Goal: Navigation & Orientation: Find specific page/section

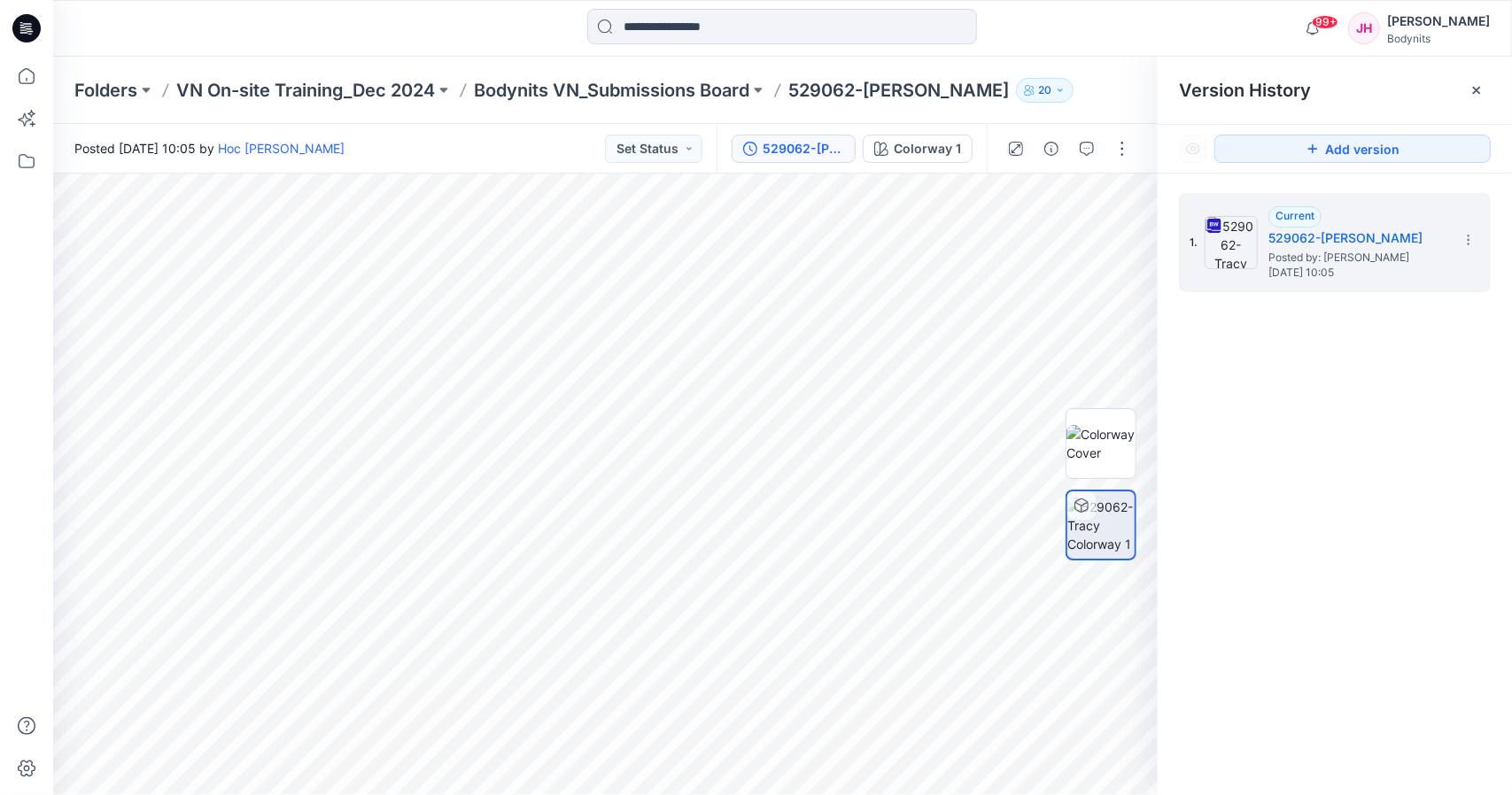
click at [1292, 603] on div "1. Current 529062-[PERSON_NAME] Posted by: Hoc [PERSON_NAME] [DATE] 10:05" at bounding box center [1334, 497] width 354 height 647
click at [644, 82] on p "Bodynits VN_Submissions Board" at bounding box center [611, 91] width 275 height 25
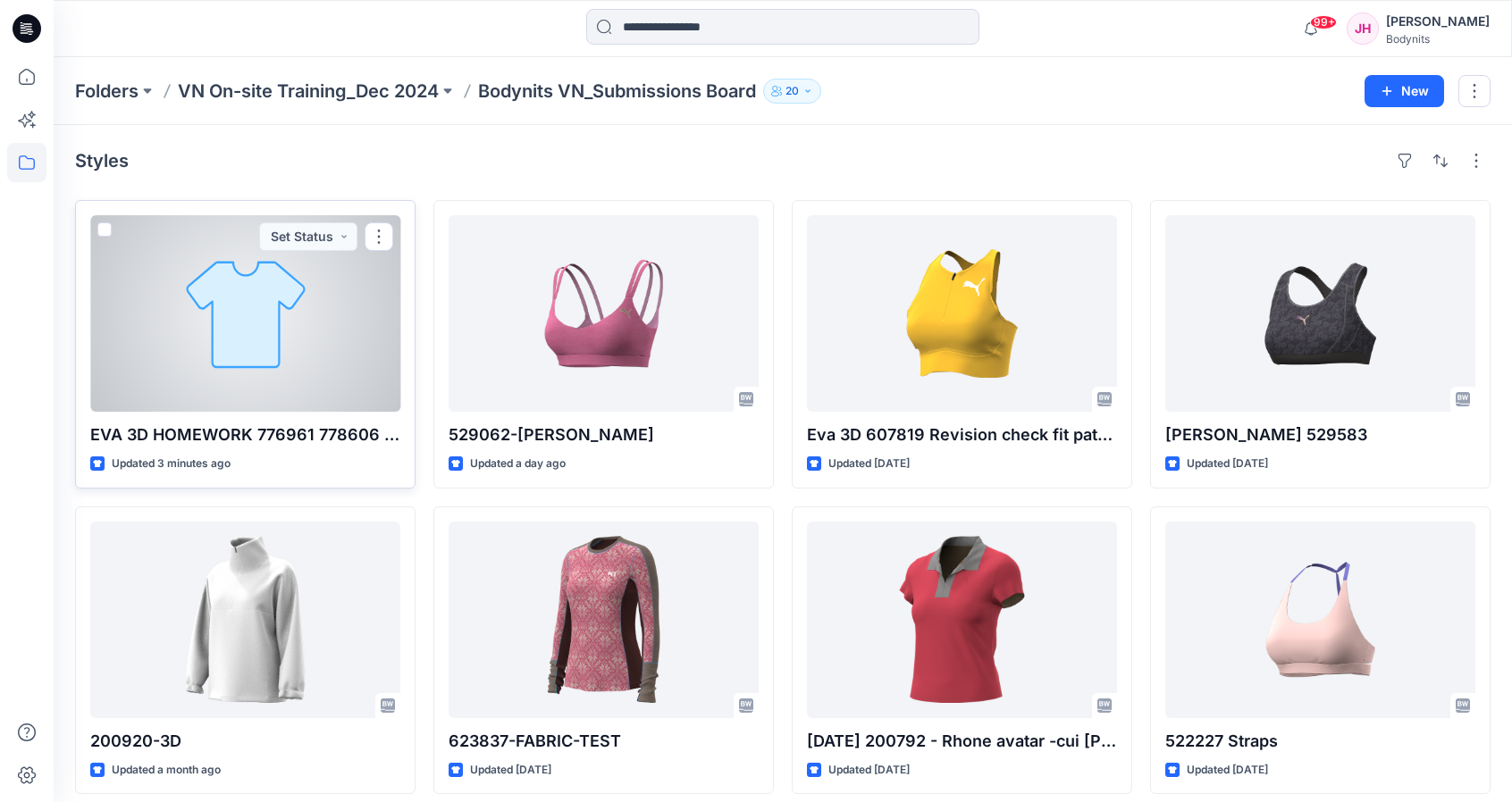
click at [278, 437] on p "EVA 3D HOMEWORK 776961 778606 outfit" at bounding box center [245, 435] width 310 height 25
click at [282, 437] on p "EVA 3D HOMEWORK 776961 778606 outfit" at bounding box center [245, 435] width 310 height 25
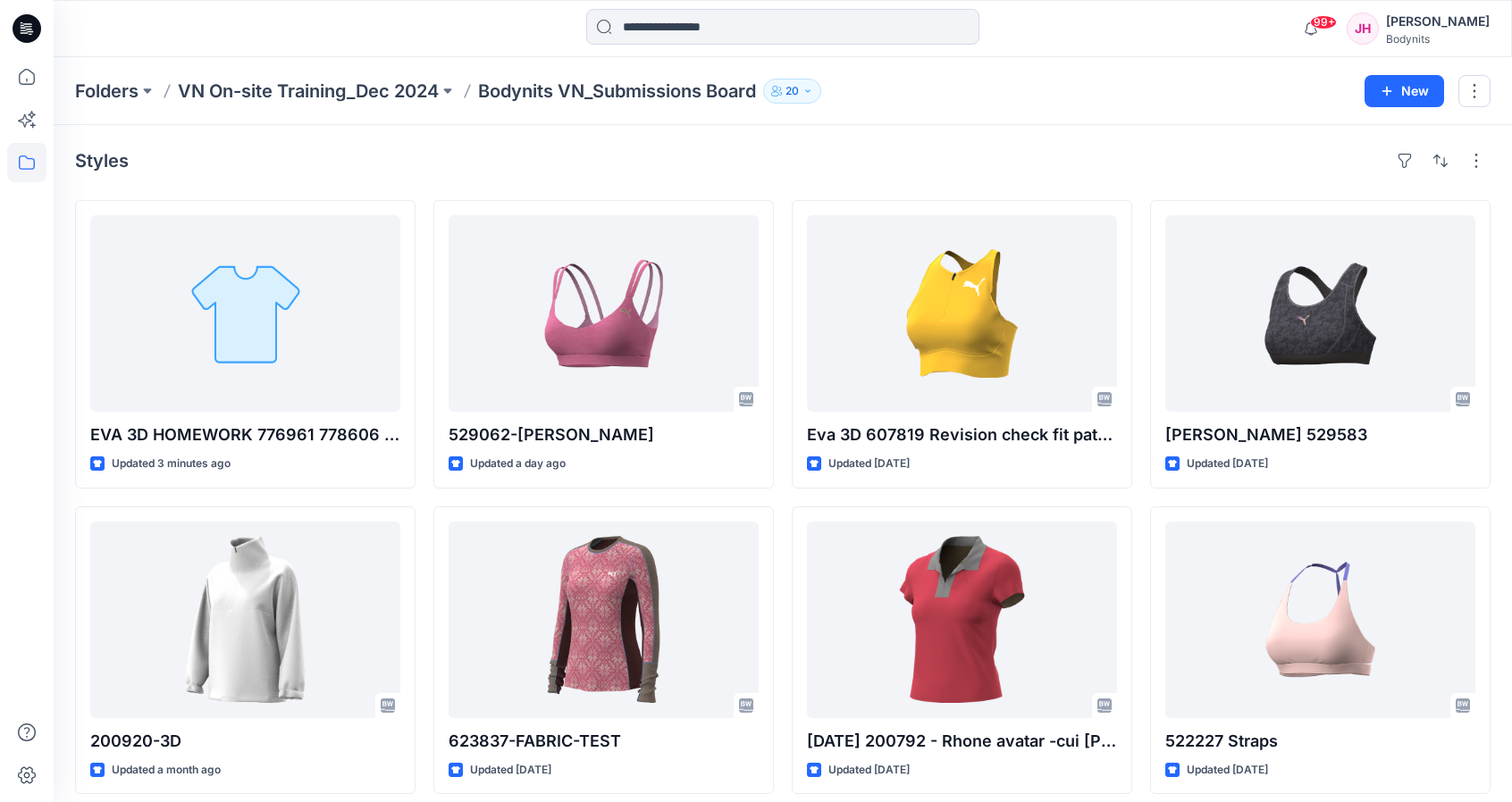
click at [544, 86] on p "Bodynits VN_Submissions Board" at bounding box center [616, 91] width 277 height 25
click at [370, 104] on div "Folders VN On-site Training_Dec 2024 Bodynits VN_Submissions Board 20 New" at bounding box center [783, 91] width 1458 height 68
click at [392, 89] on p "VN On-site Training_Dec 2024" at bounding box center [309, 91] width 261 height 25
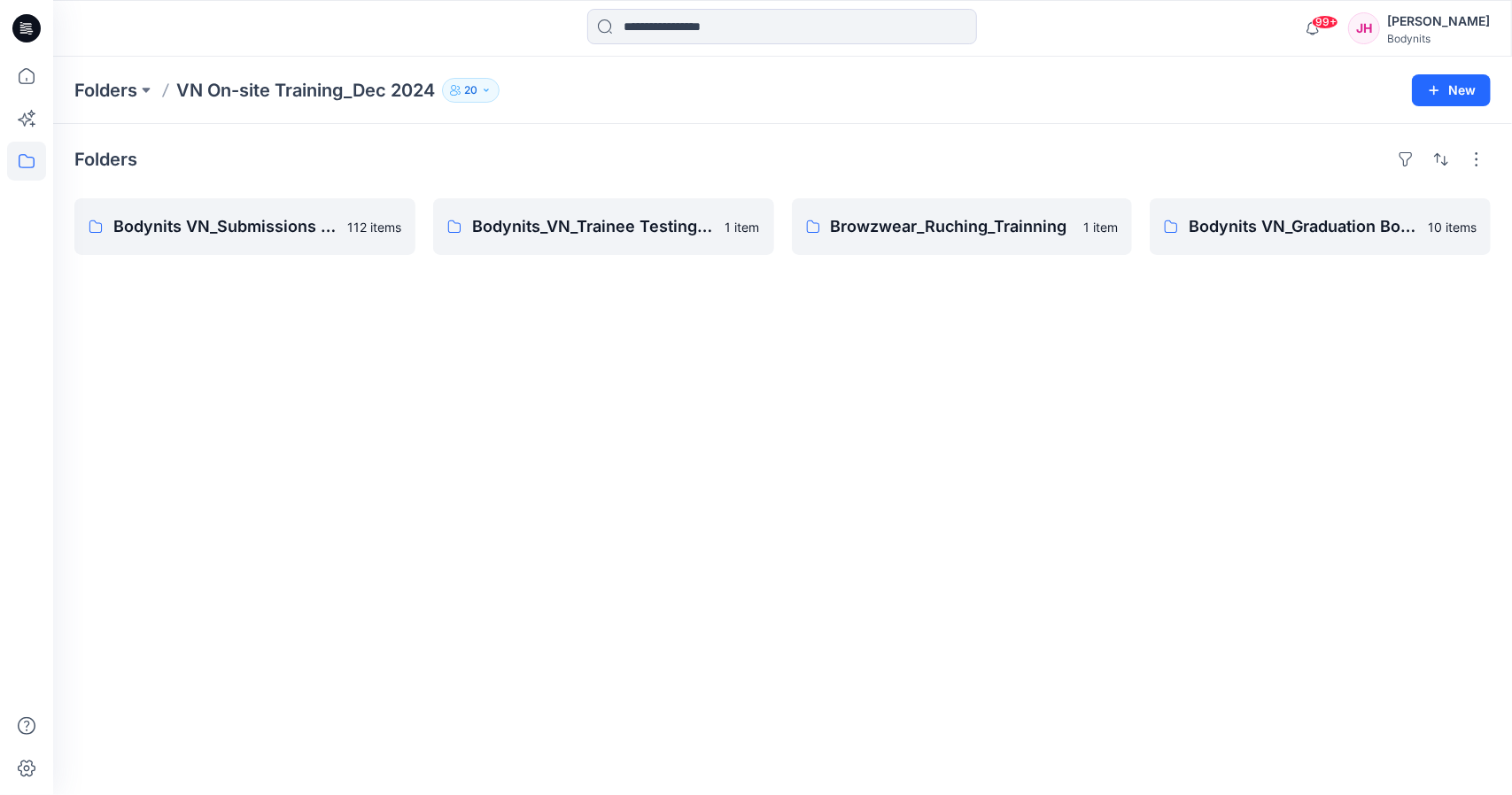
click at [303, 82] on p "VN On-site Training_Dec 2024" at bounding box center [306, 91] width 259 height 25
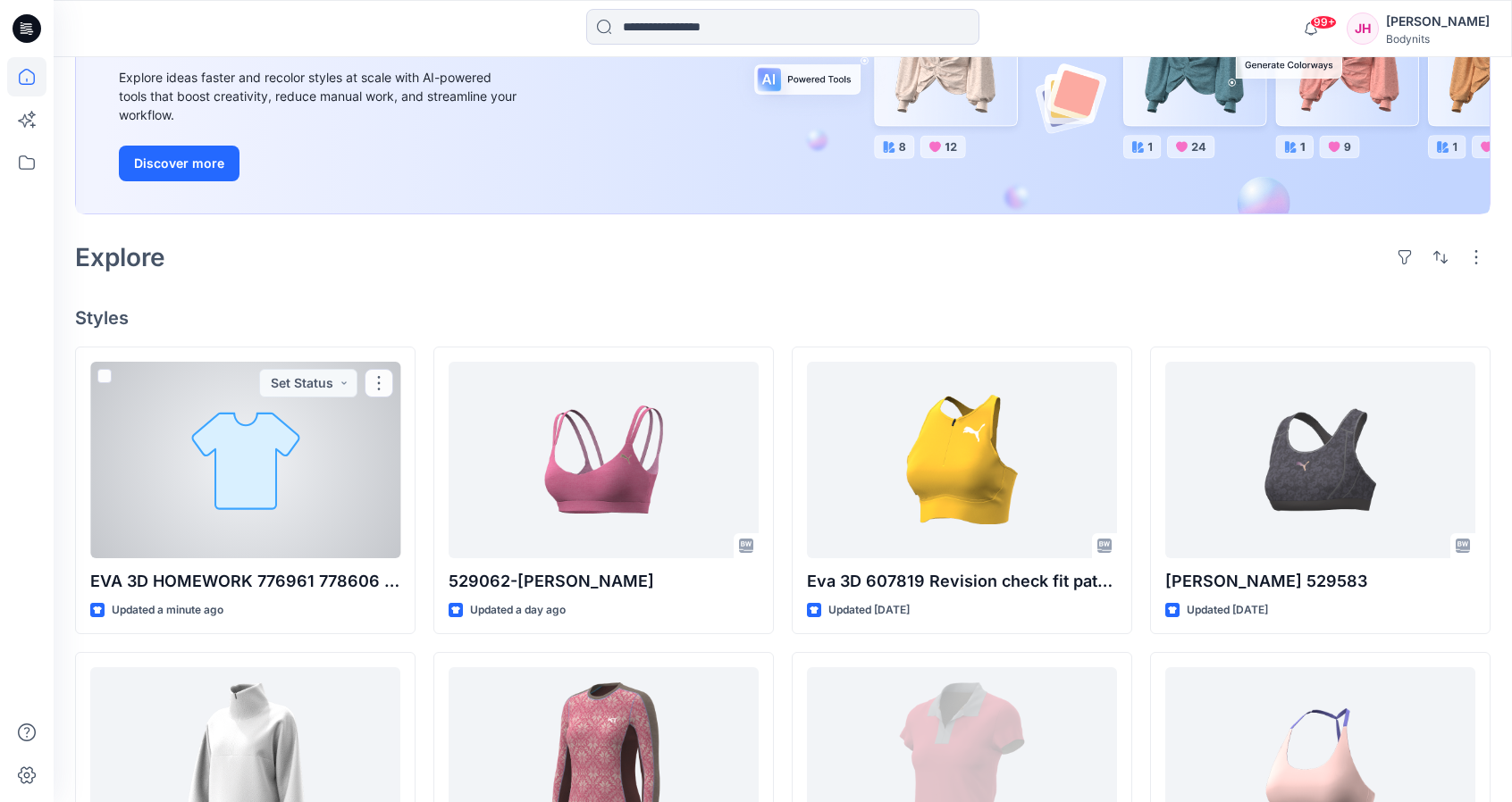
scroll to position [268, 0]
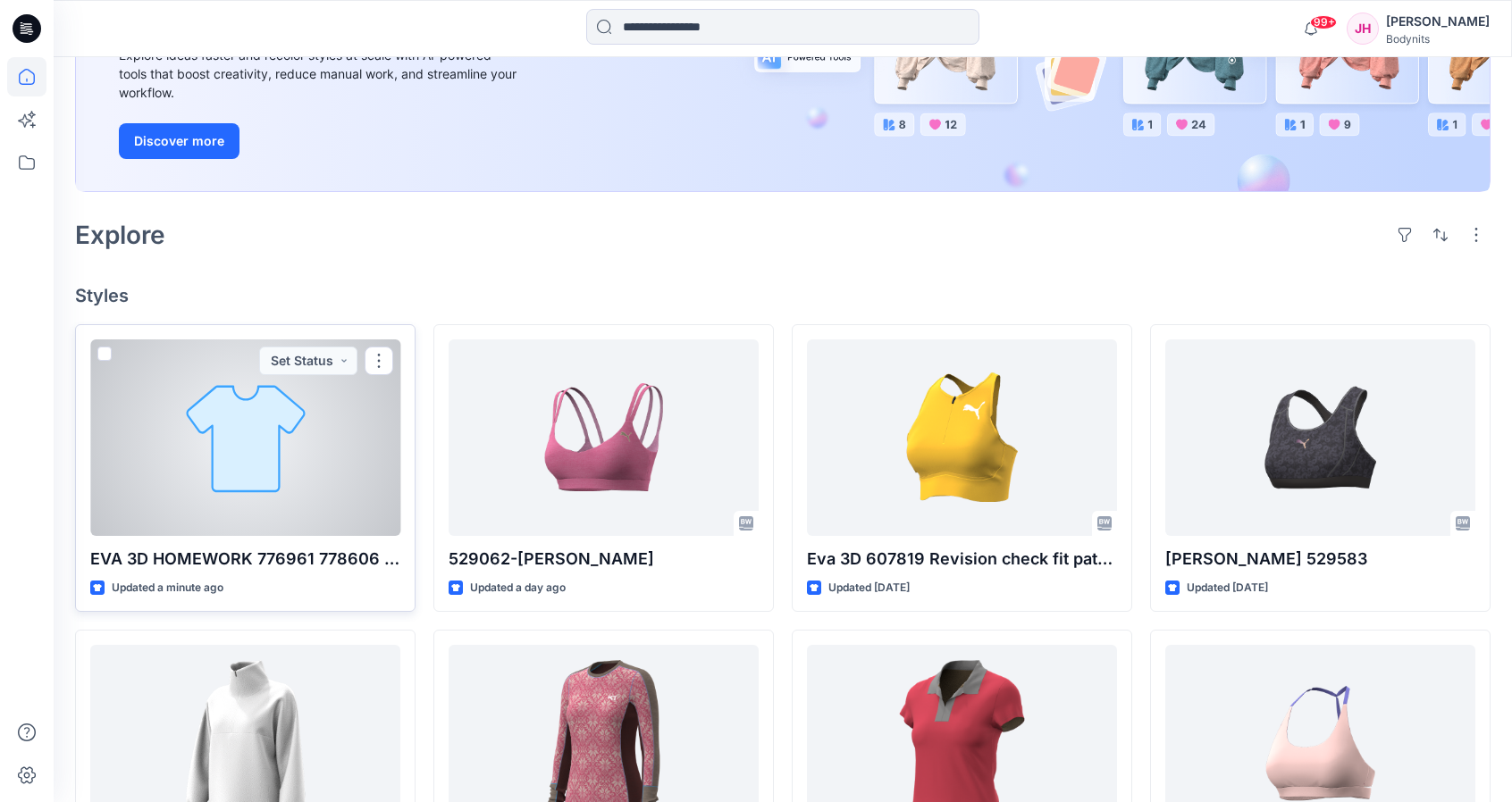
click at [283, 549] on p "EVA 3D HOMEWORK 776961 778606 outfit" at bounding box center [245, 560] width 310 height 25
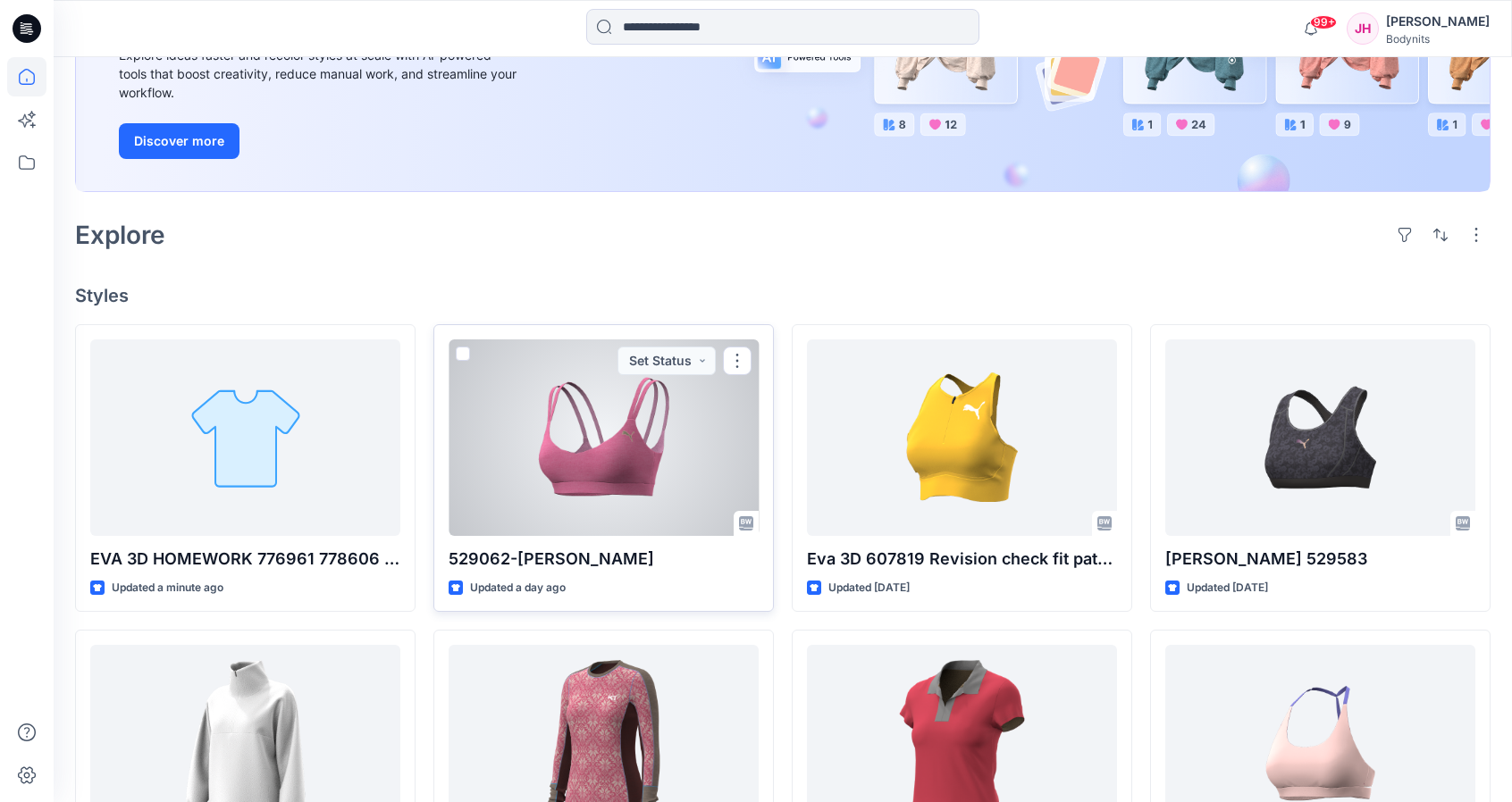
click at [535, 564] on p "529062-[PERSON_NAME]" at bounding box center [604, 560] width 310 height 25
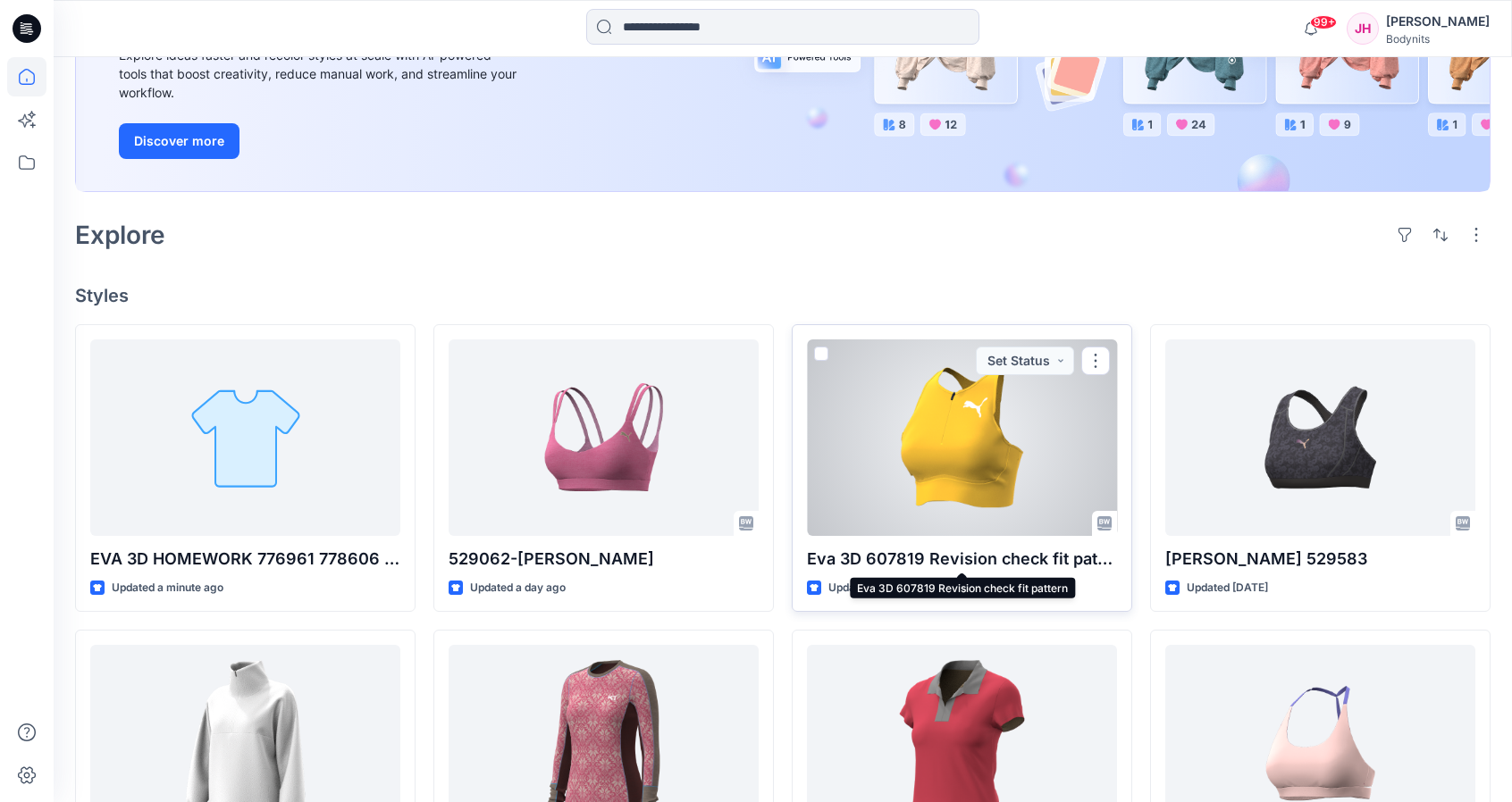
click at [915, 563] on p "Eva 3D 607819 Revision check fit pattern" at bounding box center [962, 560] width 310 height 25
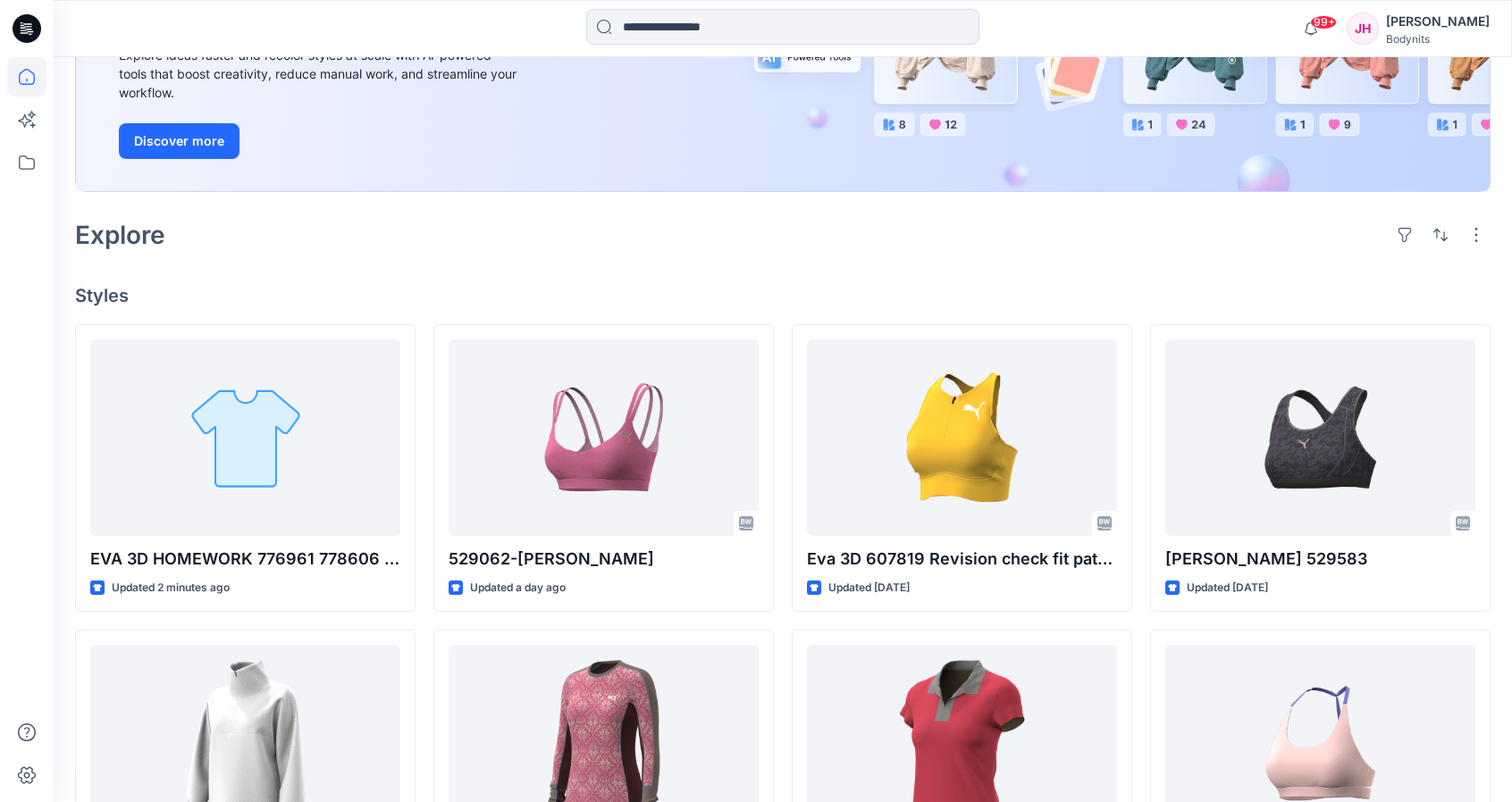
click at [530, 239] on div "Explore" at bounding box center [783, 235] width 1416 height 43
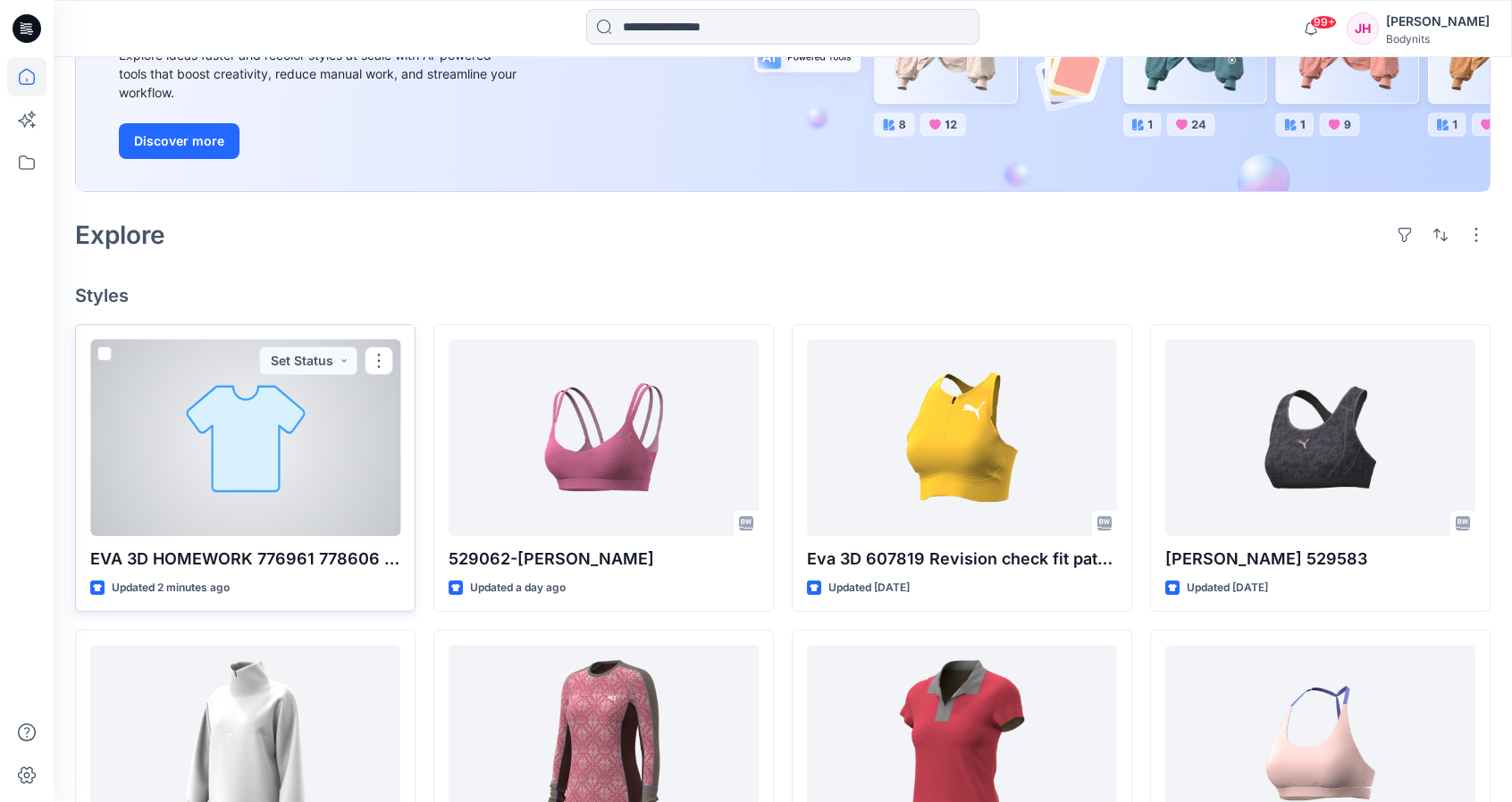
click at [263, 551] on p "EVA 3D HOMEWORK 776961 778606 outfit" at bounding box center [245, 560] width 310 height 25
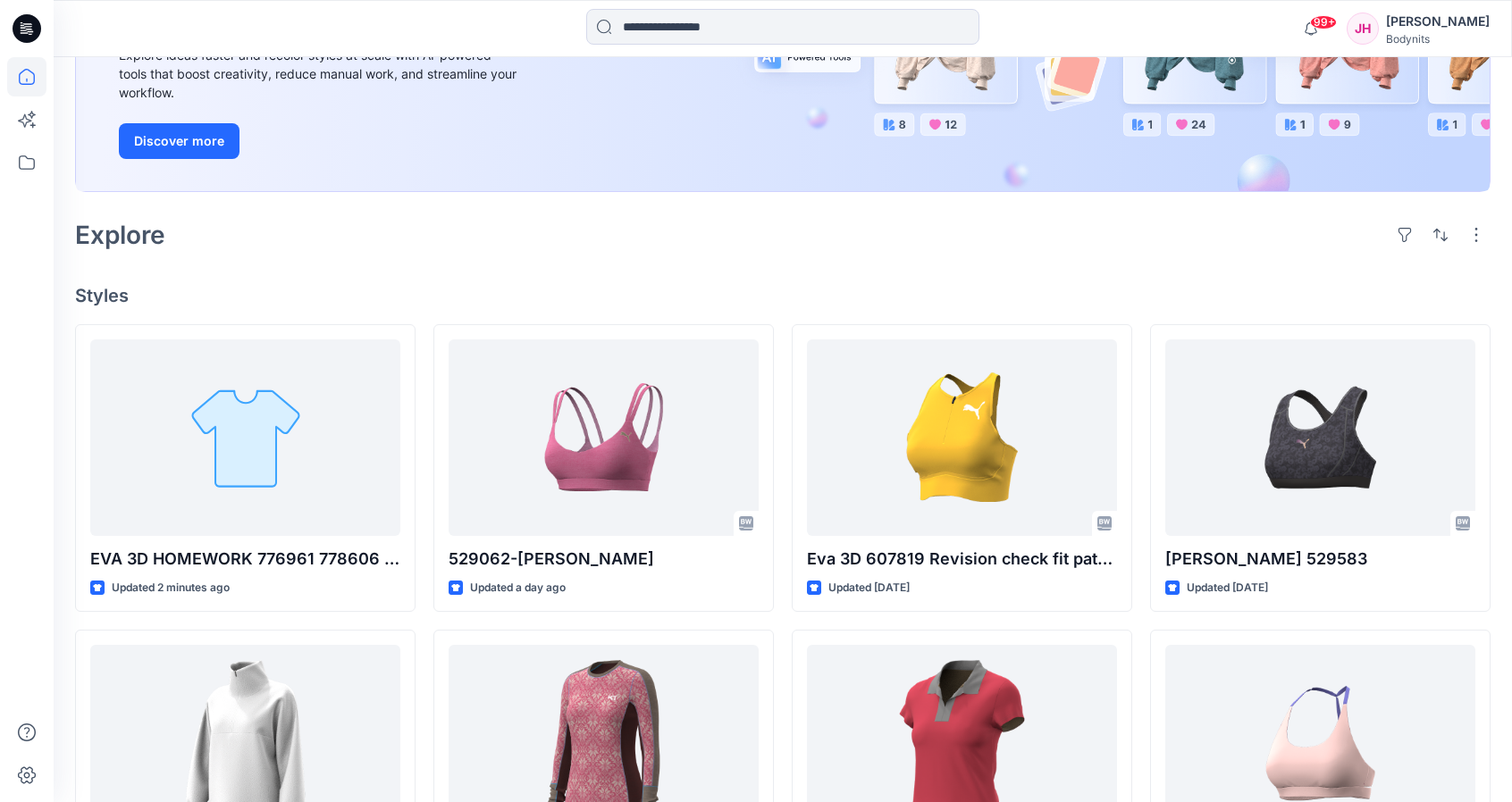
click at [0, 506] on div at bounding box center [26, 401] width 54 height 802
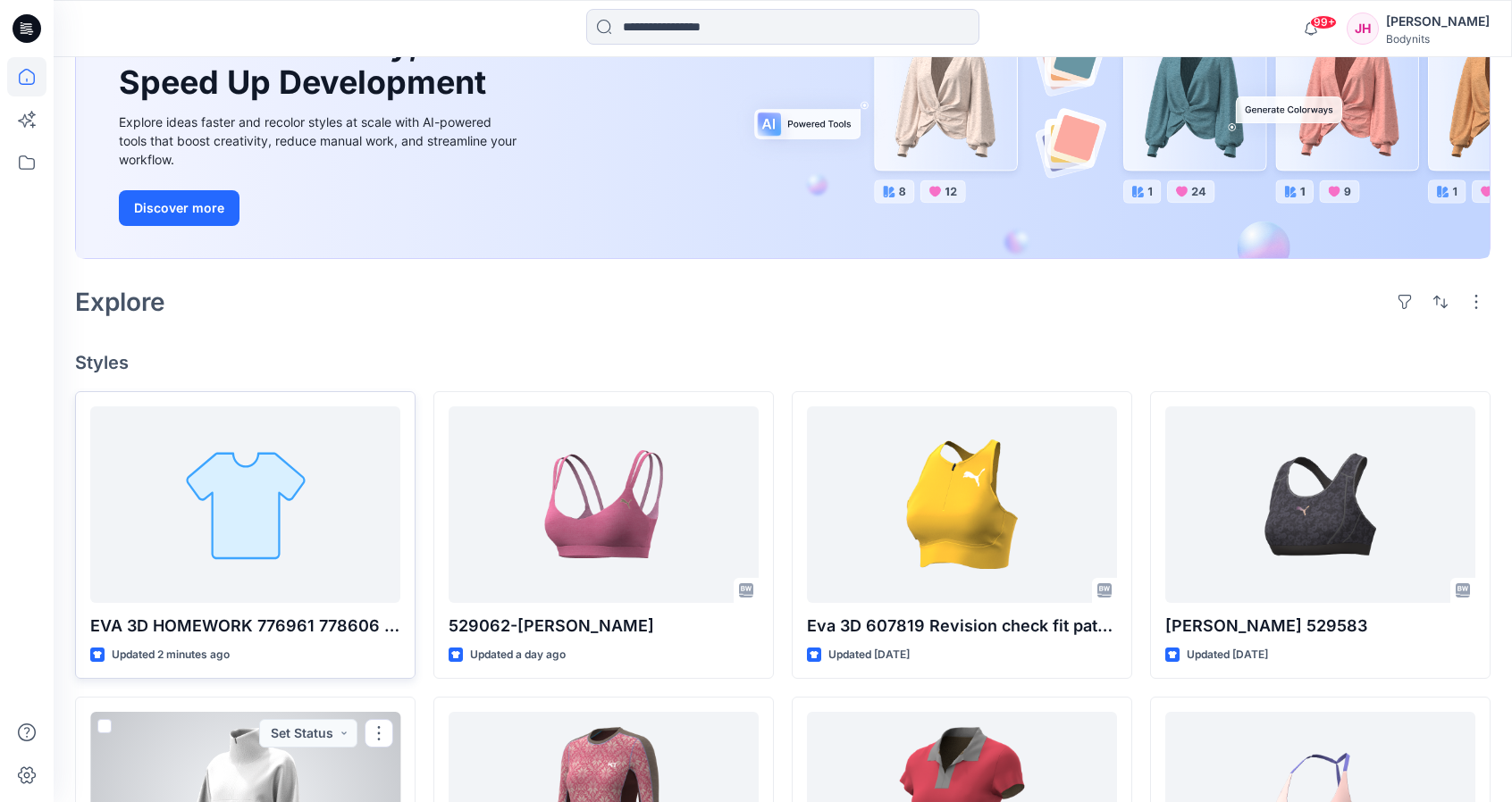
scroll to position [179, 0]
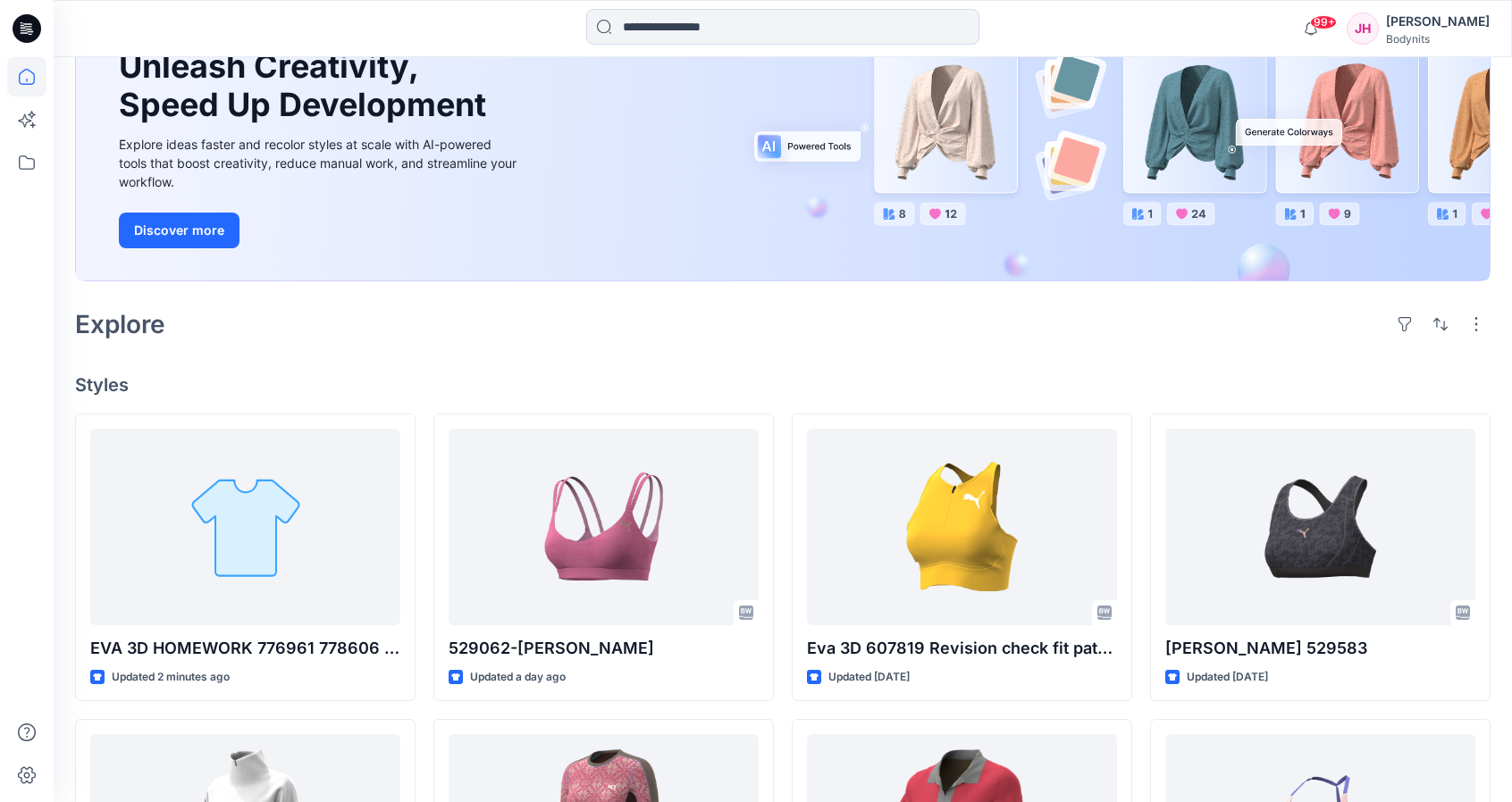
click at [316, 378] on h4 "Styles" at bounding box center [783, 385] width 1416 height 21
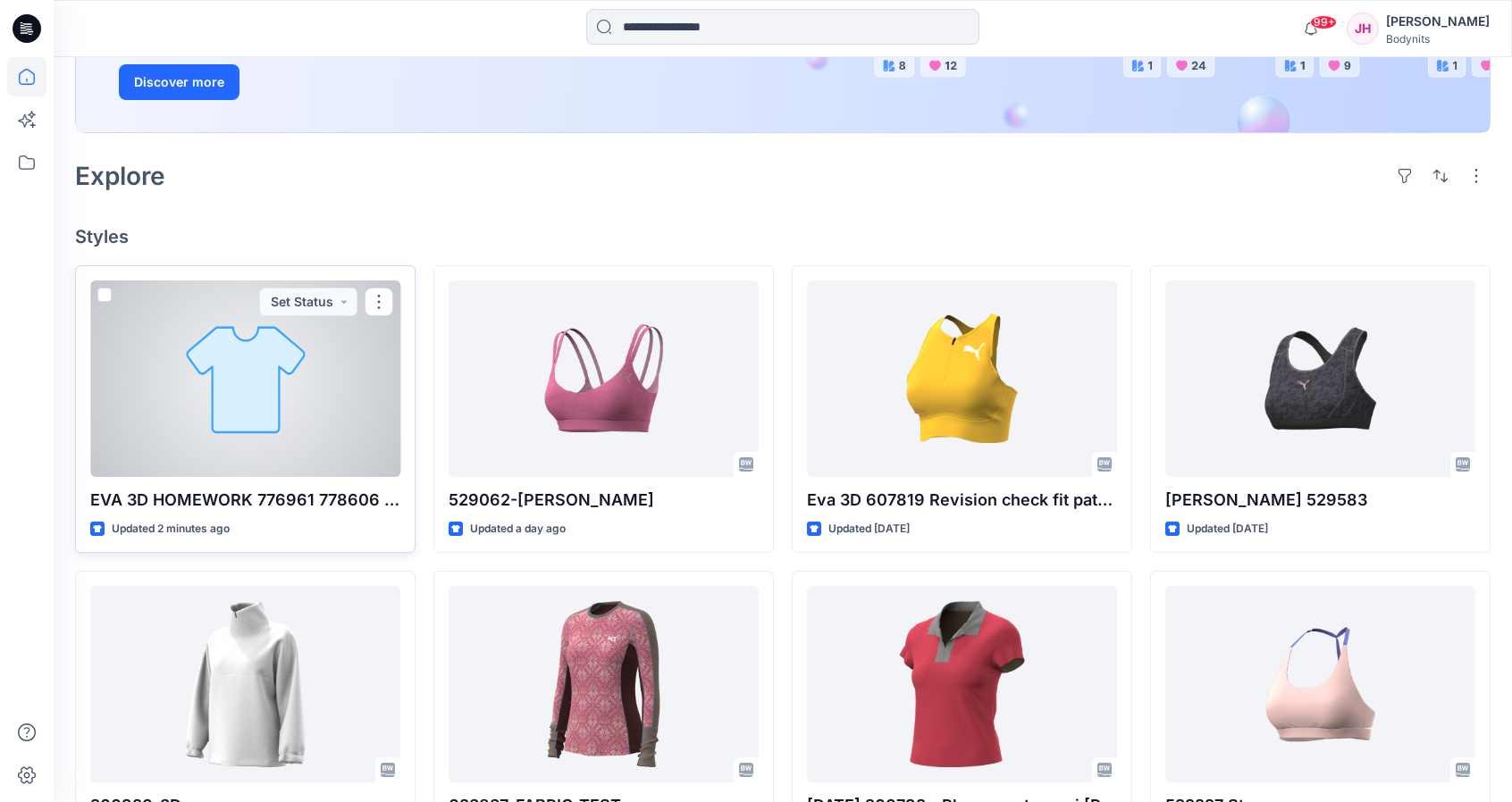
scroll to position [357, 0]
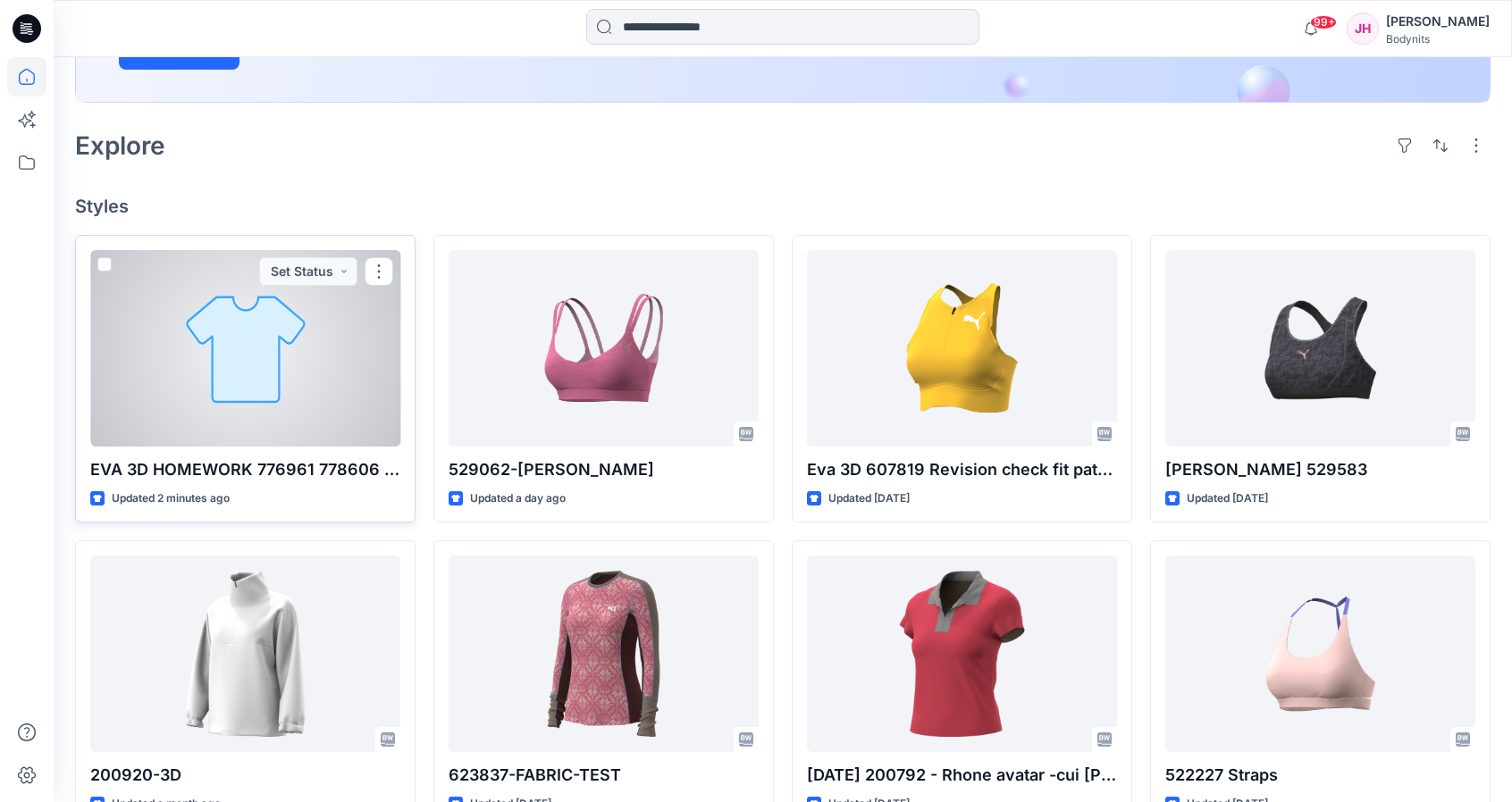
click at [277, 457] on p "EVA 3D HOMEWORK 776961 778606 outfit" at bounding box center [245, 470] width 310 height 25
click at [286, 407] on div at bounding box center [245, 348] width 310 height 197
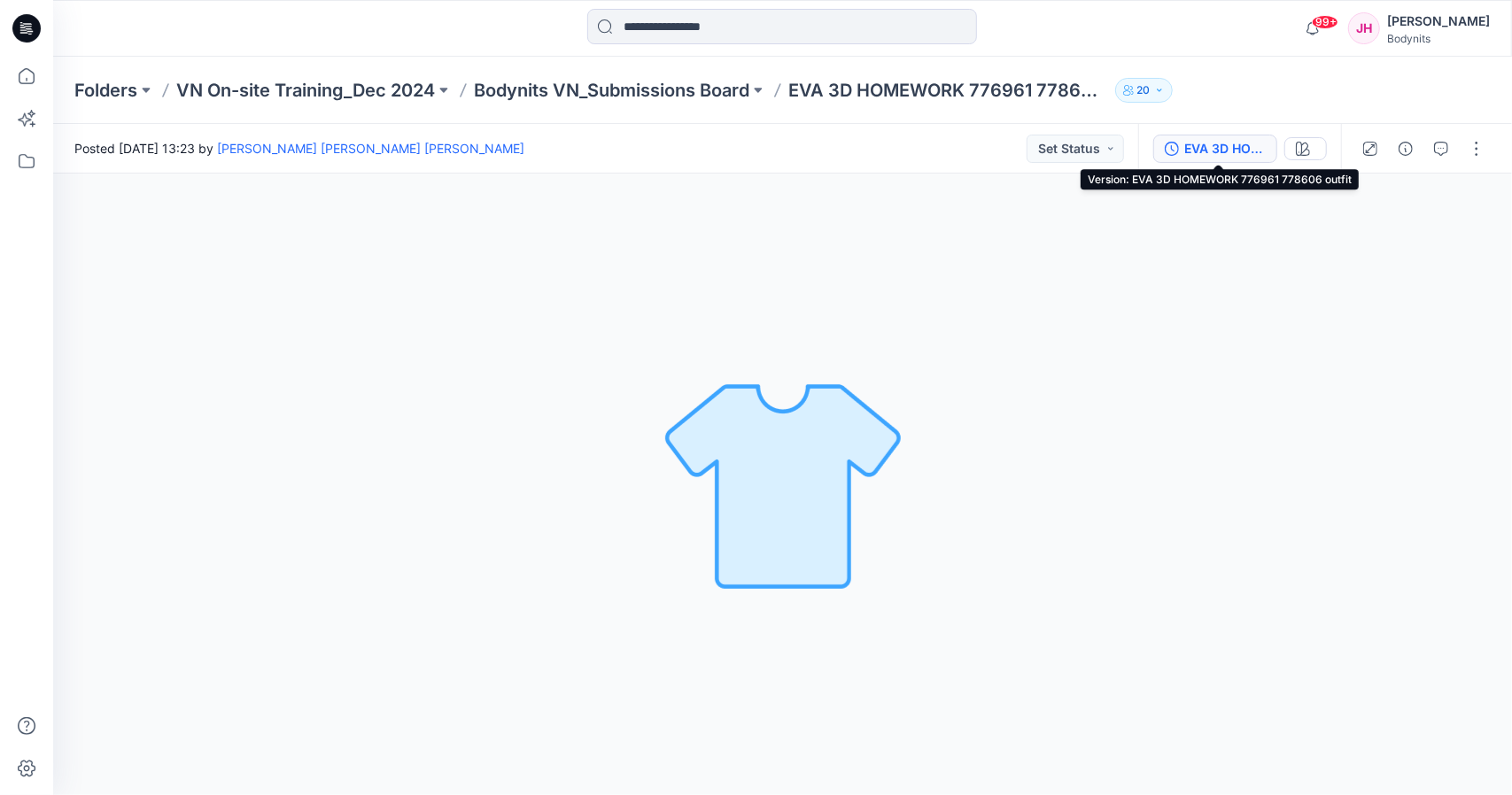
click at [1202, 150] on div "EVA 3D HOMEWORK 776961 778606 outfit" at bounding box center [1224, 149] width 81 height 19
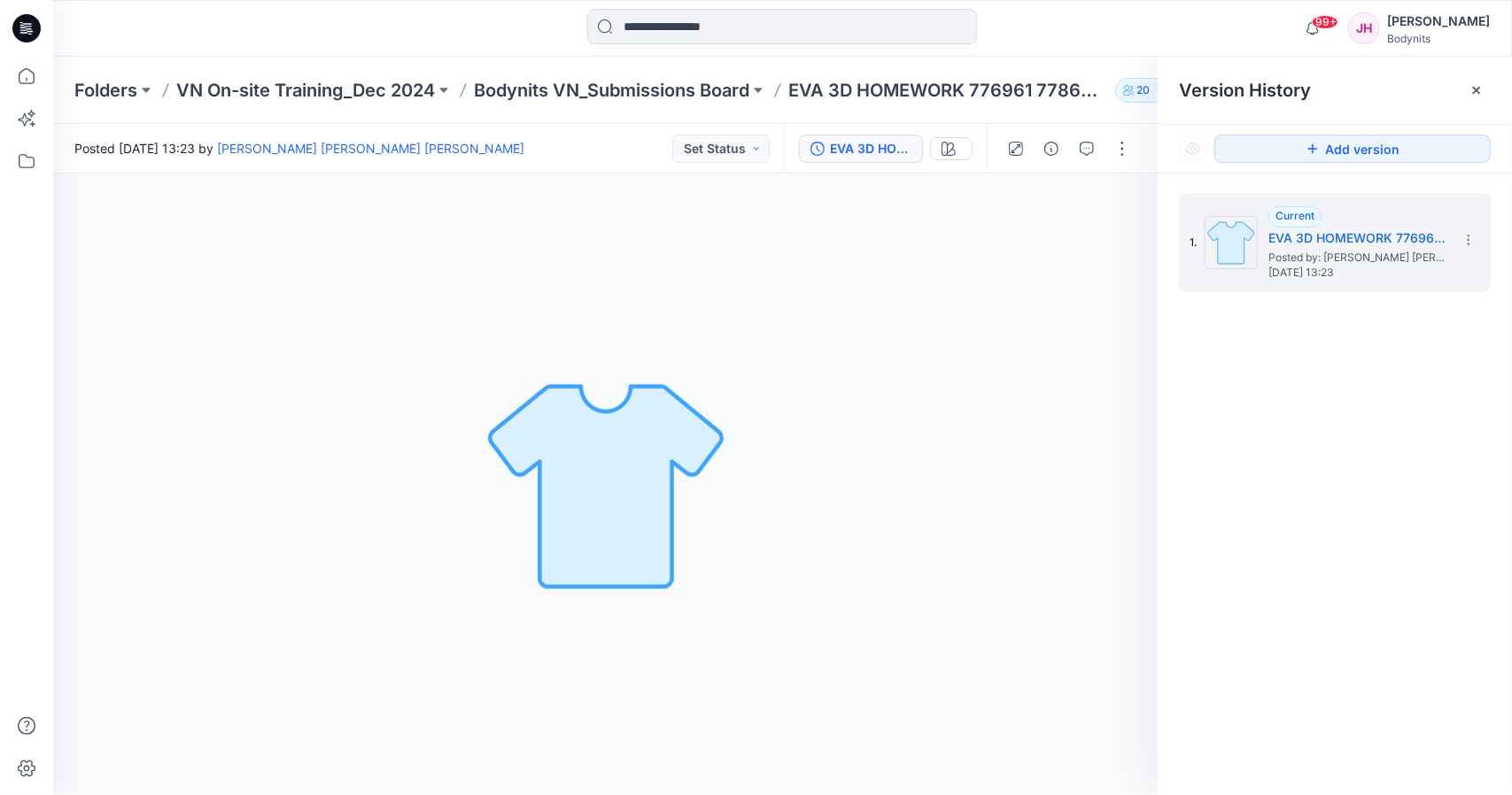
click at [1267, 359] on div "1. Current EVA 3D HOMEWORK 776961 778606 outfit Posted by: Phuong Vo Thi Truc D…" at bounding box center [1334, 497] width 354 height 647
click at [650, 91] on p "Bodynits VN_Submissions Board" at bounding box center [611, 91] width 275 height 25
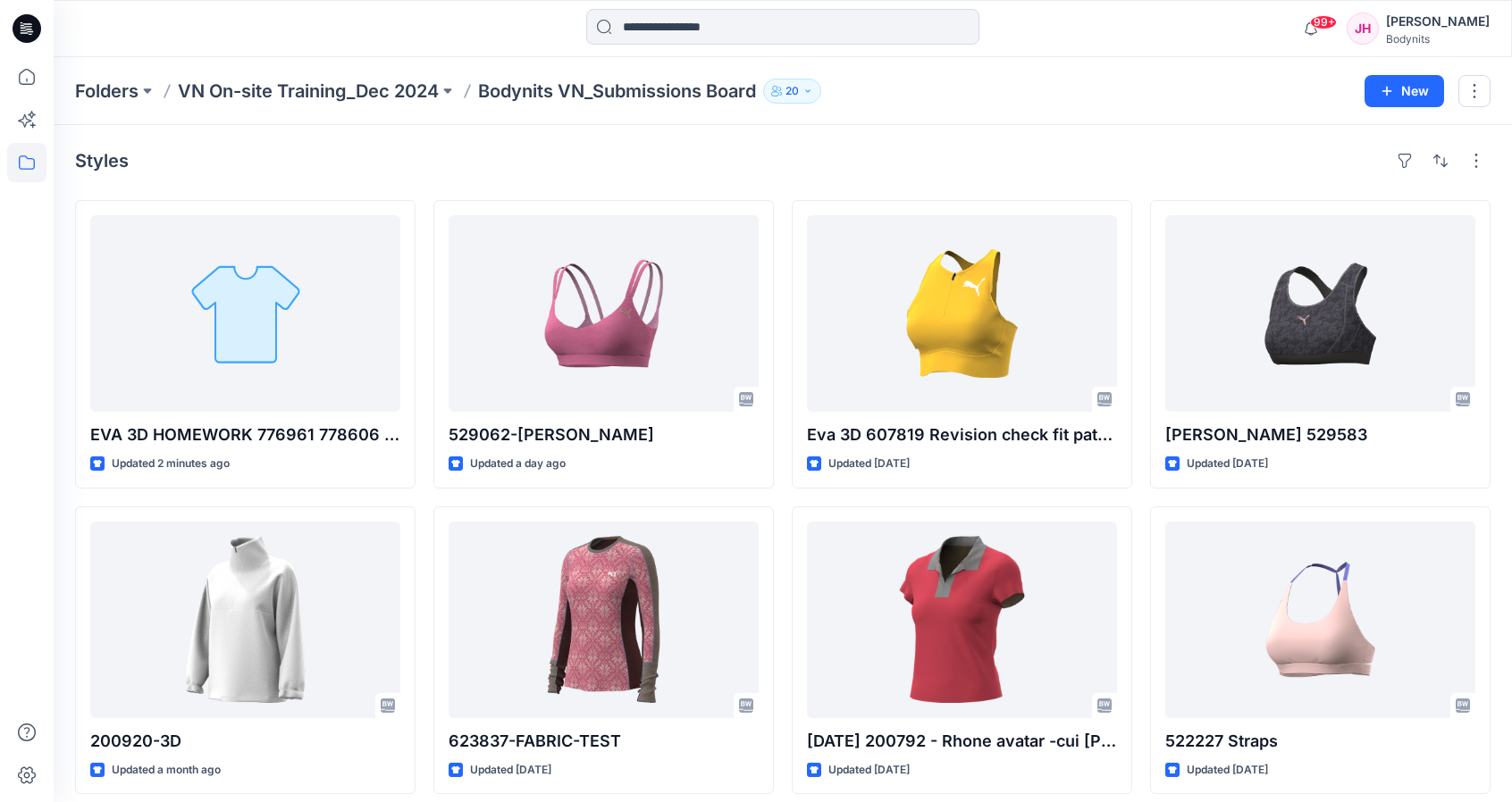
click at [0, 536] on div at bounding box center [26, 401] width 54 height 802
click at [526, 104] on div "Folders VN On-site Training_Dec 2024 Bodynits VN_Submissions Board 20 New" at bounding box center [783, 91] width 1458 height 68
click at [530, 92] on p "Bodynits VN_Submissions Board" at bounding box center [616, 91] width 277 height 25
click at [375, 91] on p "VN On-site Training_Dec 2024" at bounding box center [309, 91] width 261 height 25
